Goal: Task Accomplishment & Management: Manage account settings

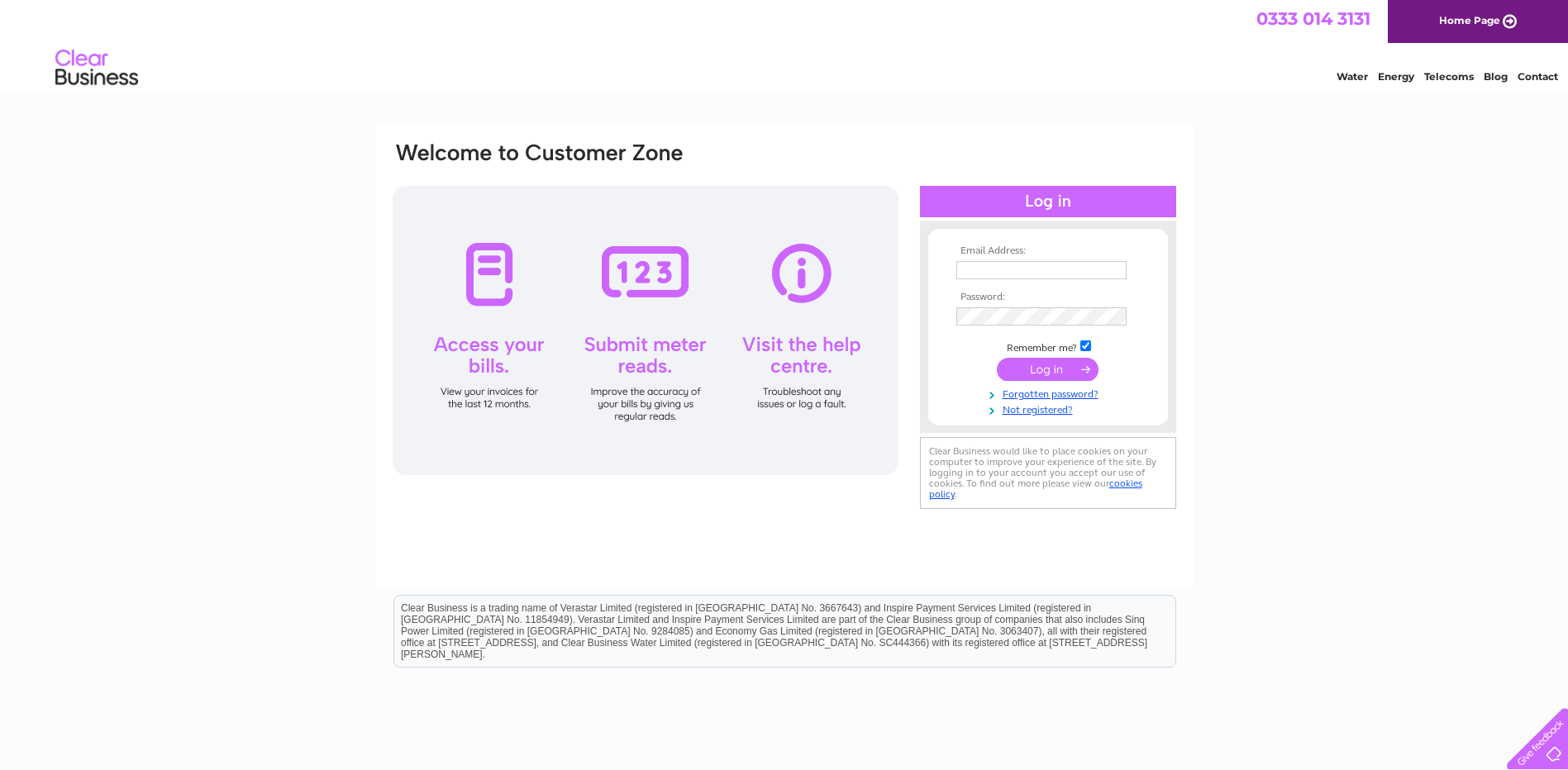
type input "rhdc58@gmail.com"
click at [1044, 364] on input "submit" at bounding box center [1047, 369] width 101 height 23
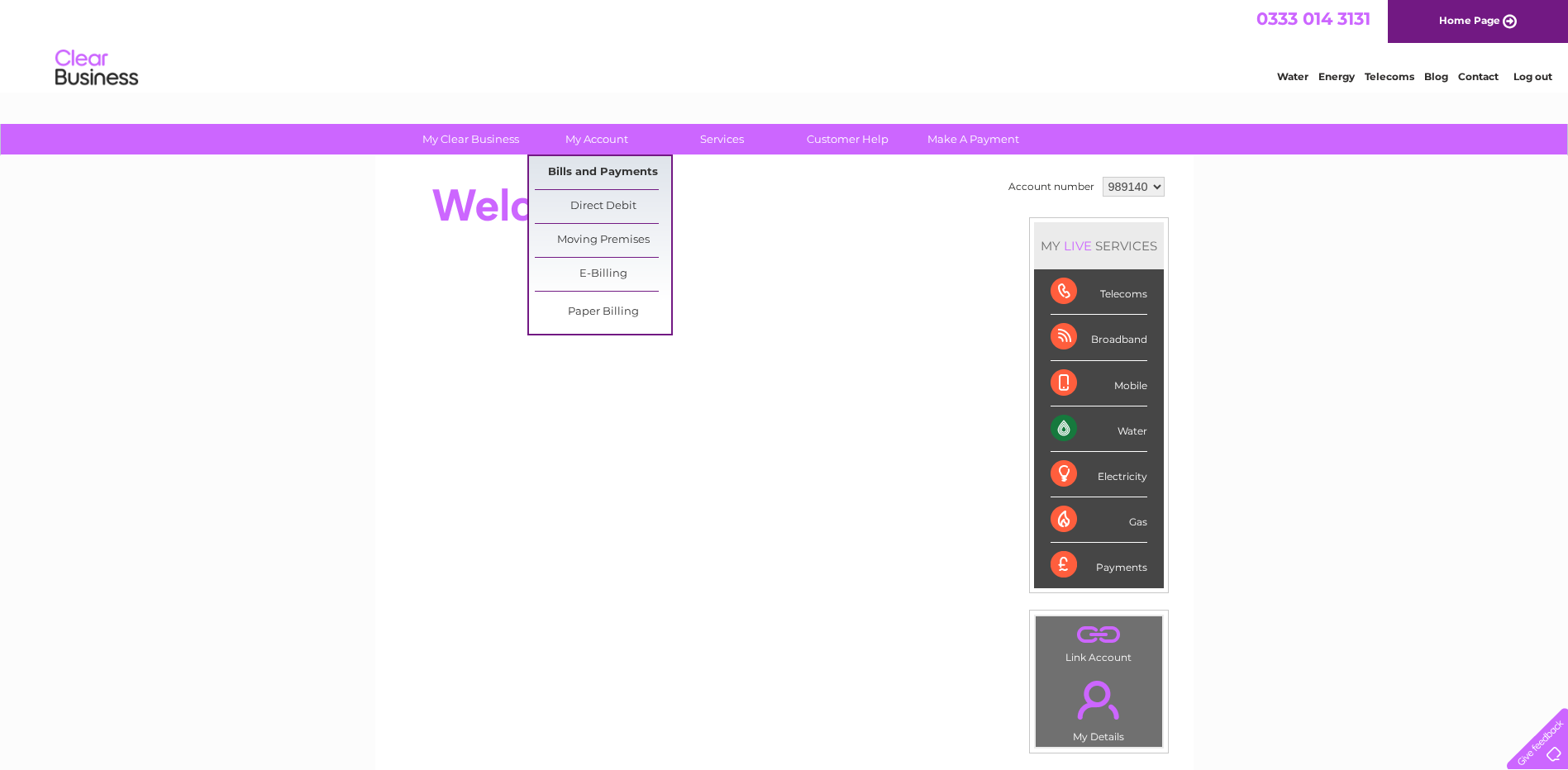
click at [618, 165] on link "Bills and Payments" at bounding box center [603, 172] width 137 height 33
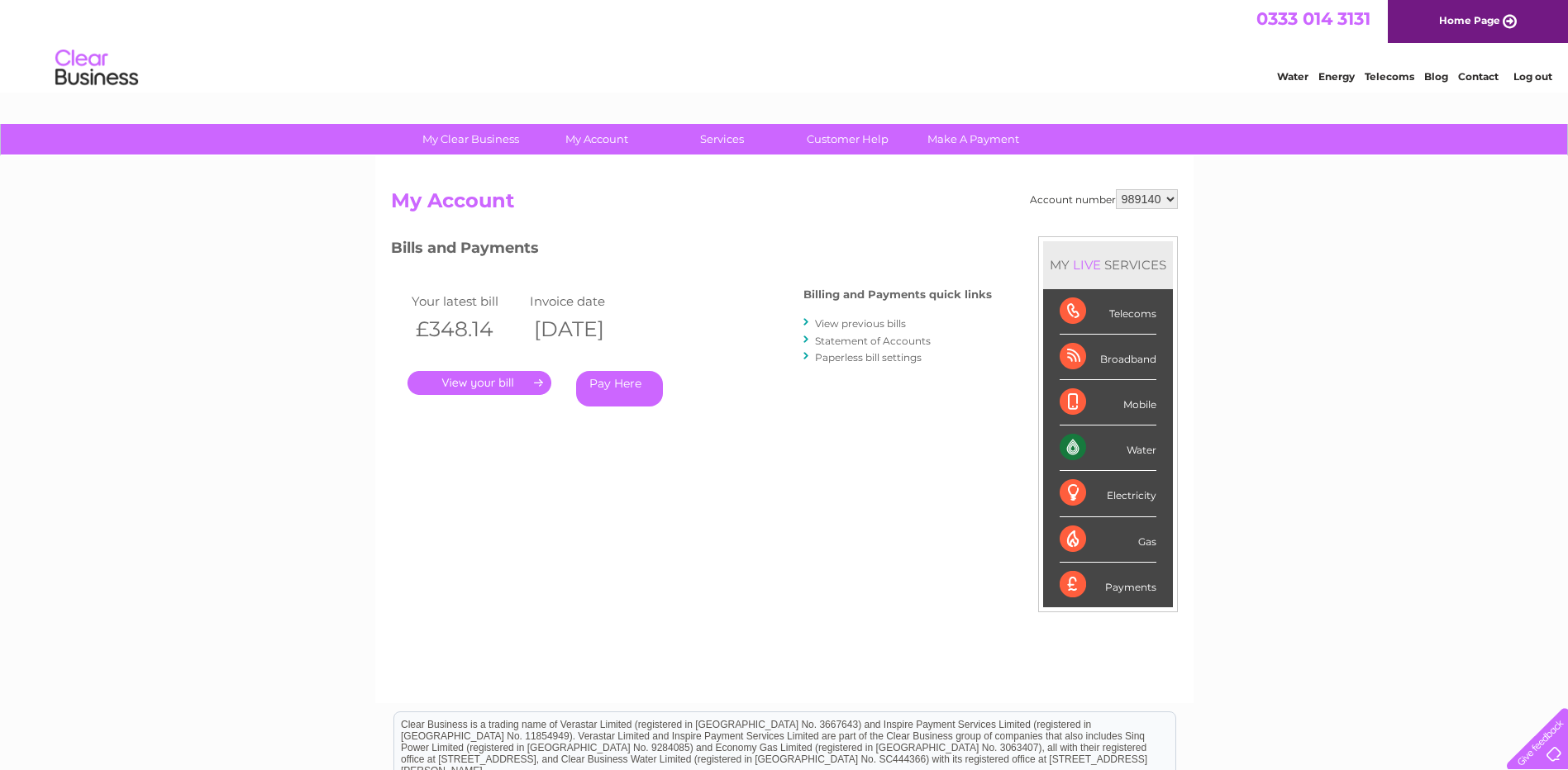
click at [510, 383] on link "." at bounding box center [479, 382] width 143 height 24
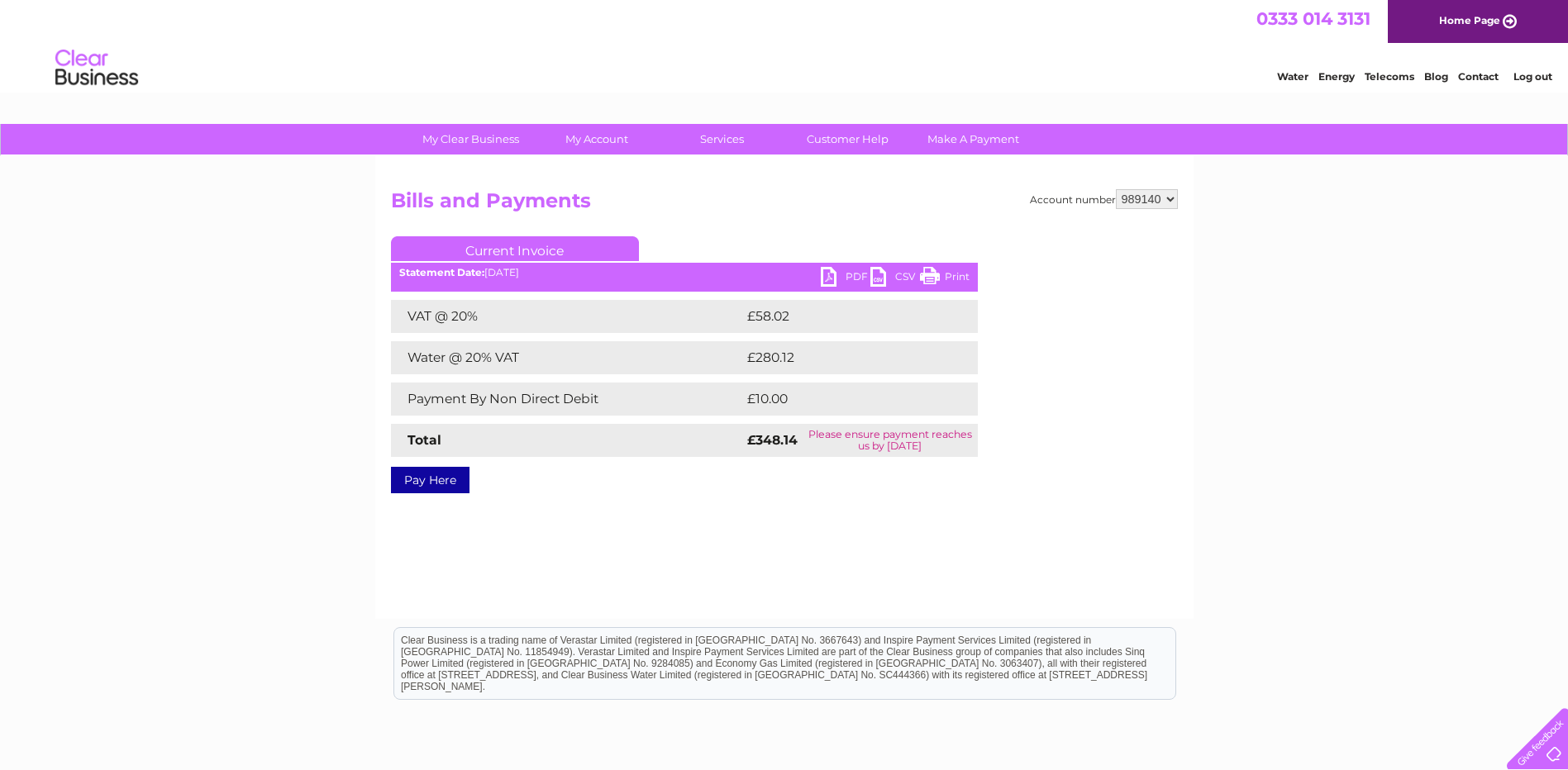
click at [858, 278] on link "PDF" at bounding box center [846, 278] width 50 height 24
